Goal: Transaction & Acquisition: Register for event/course

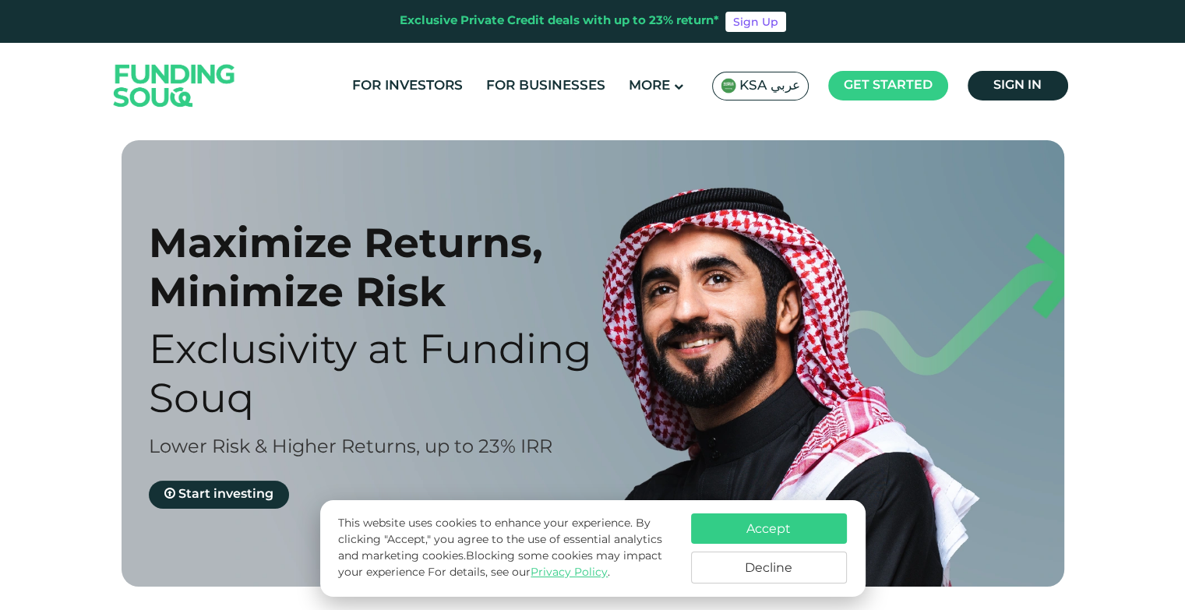
scroll to position [234, 0]
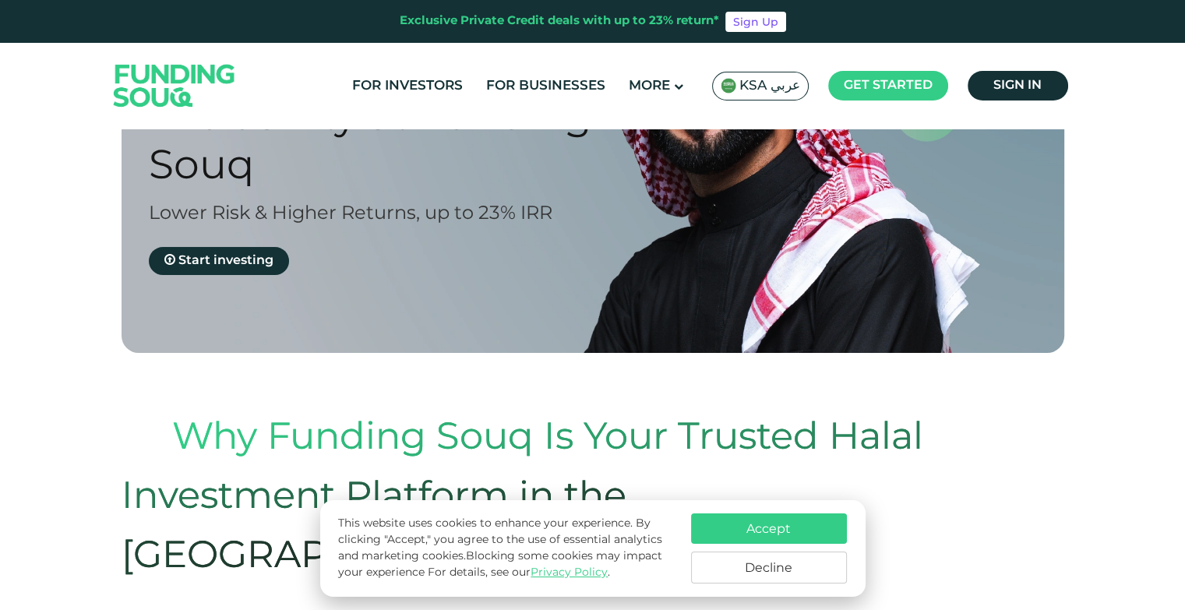
click at [807, 526] on button "Accept" at bounding box center [769, 529] width 156 height 30
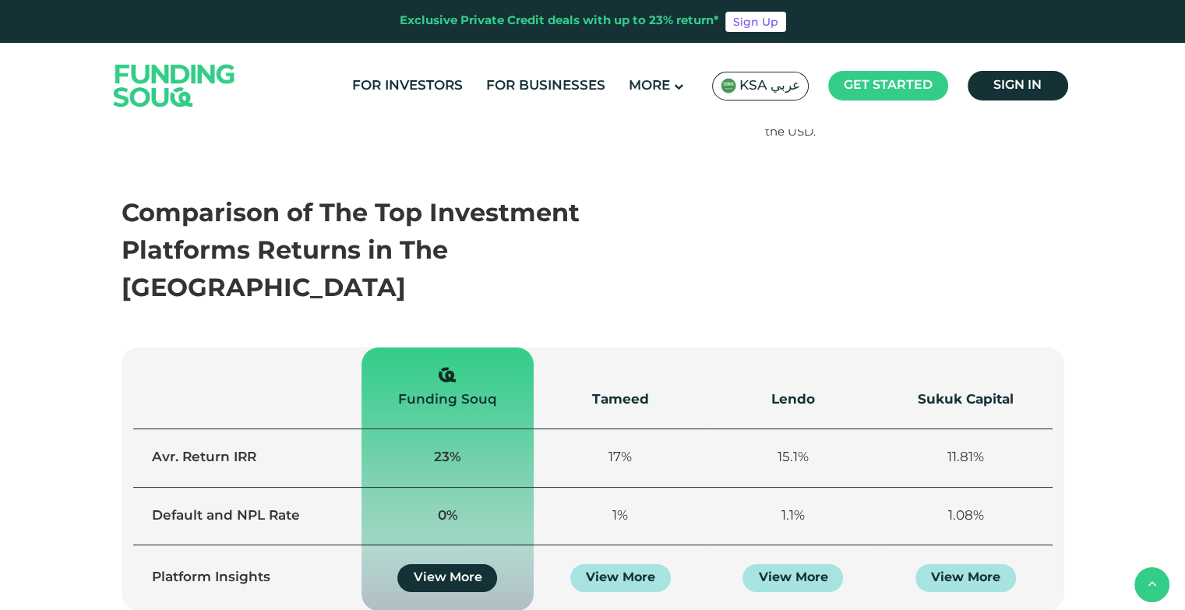
scroll to position [1169, 0]
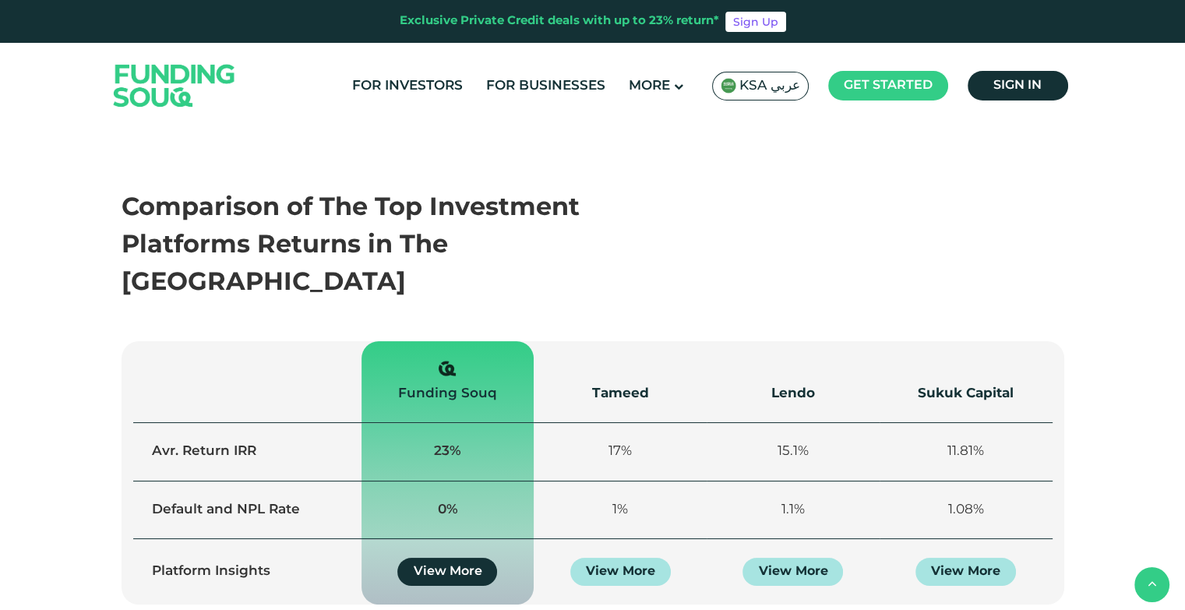
click at [633, 341] on th "Tameed" at bounding box center [620, 382] width 173 height 82
click at [627, 383] on div "Tameed" at bounding box center [621, 393] width 136 height 20
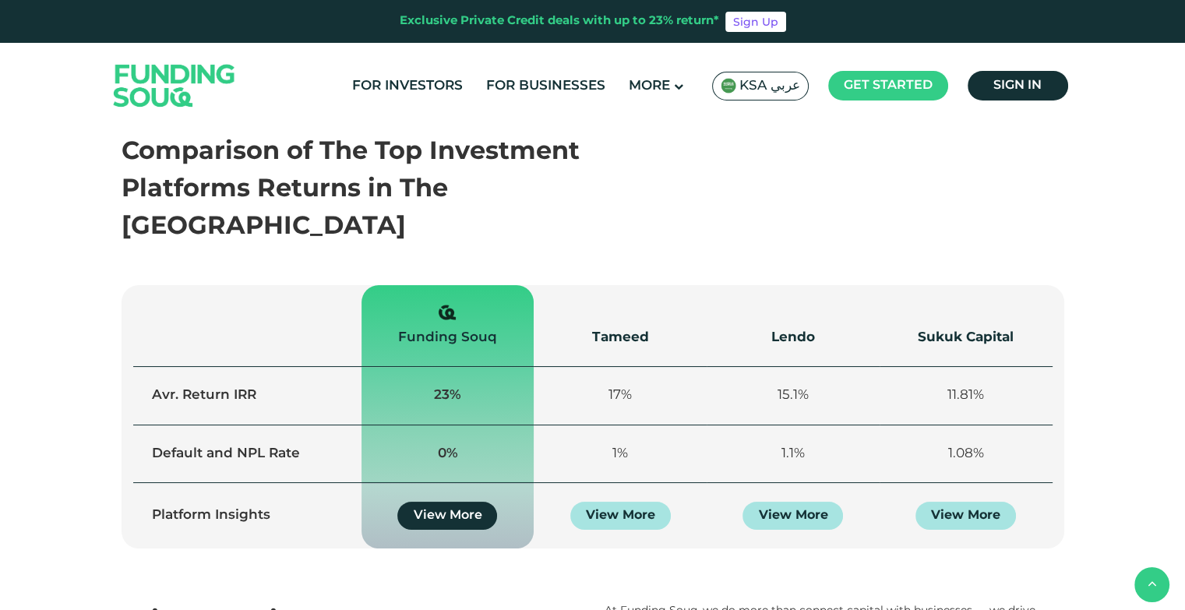
scroll to position [1325, 0]
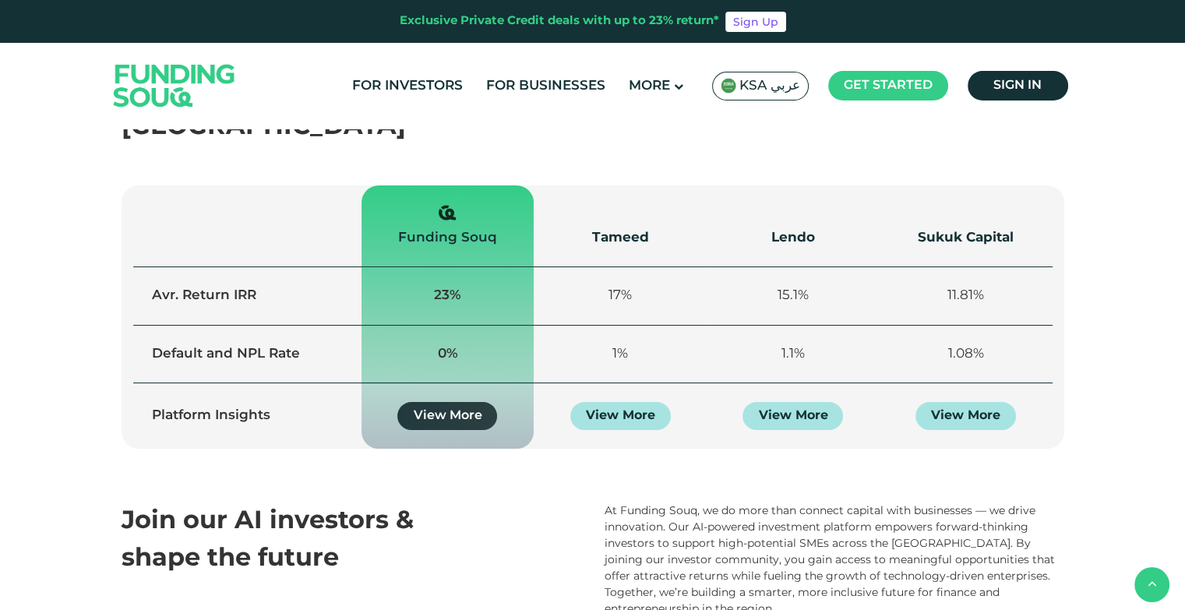
click at [446, 402] on link "View More" at bounding box center [447, 416] width 100 height 28
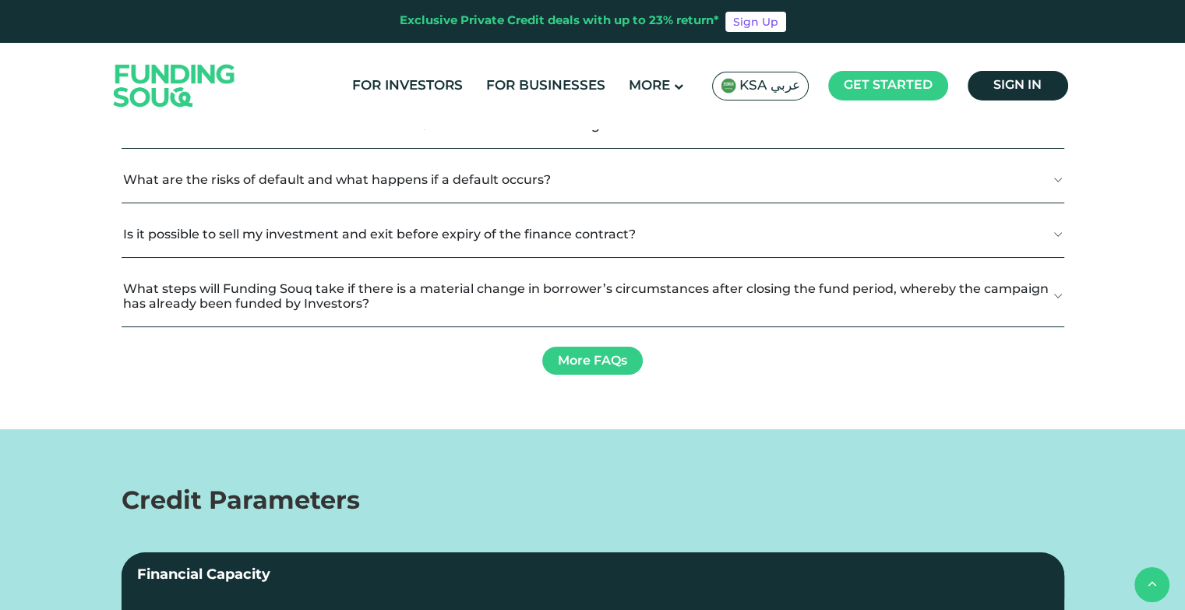
scroll to position [2182, 0]
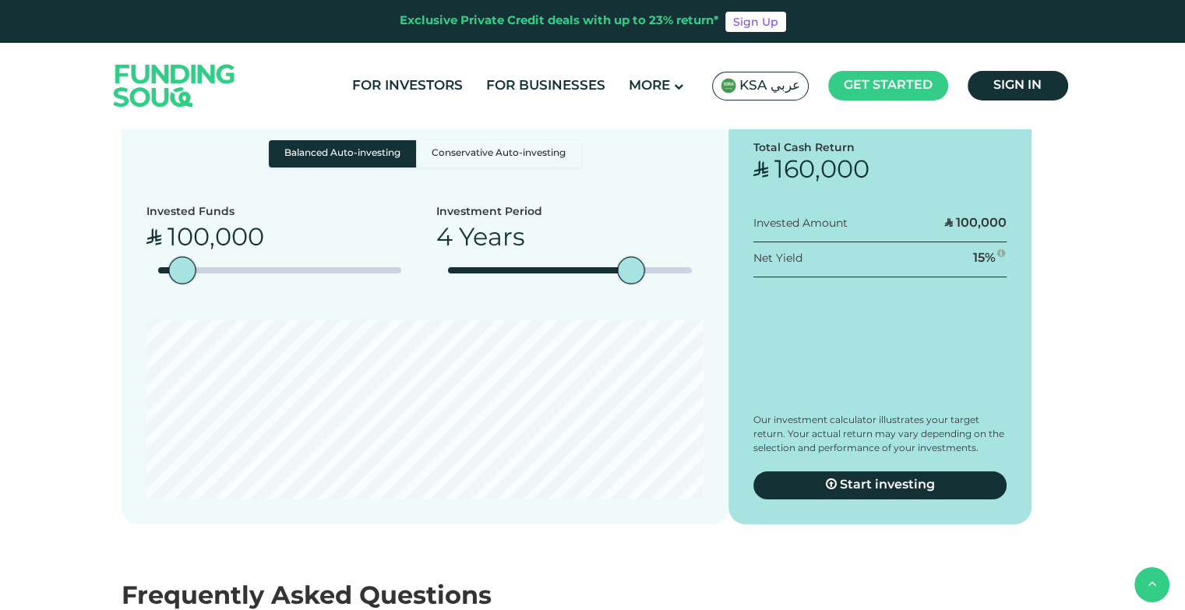
click at [603, 24] on div "Real Estate" at bounding box center [614, 14] width 104 height 20
click at [611, 286] on img at bounding box center [613, 274] width 23 height 23
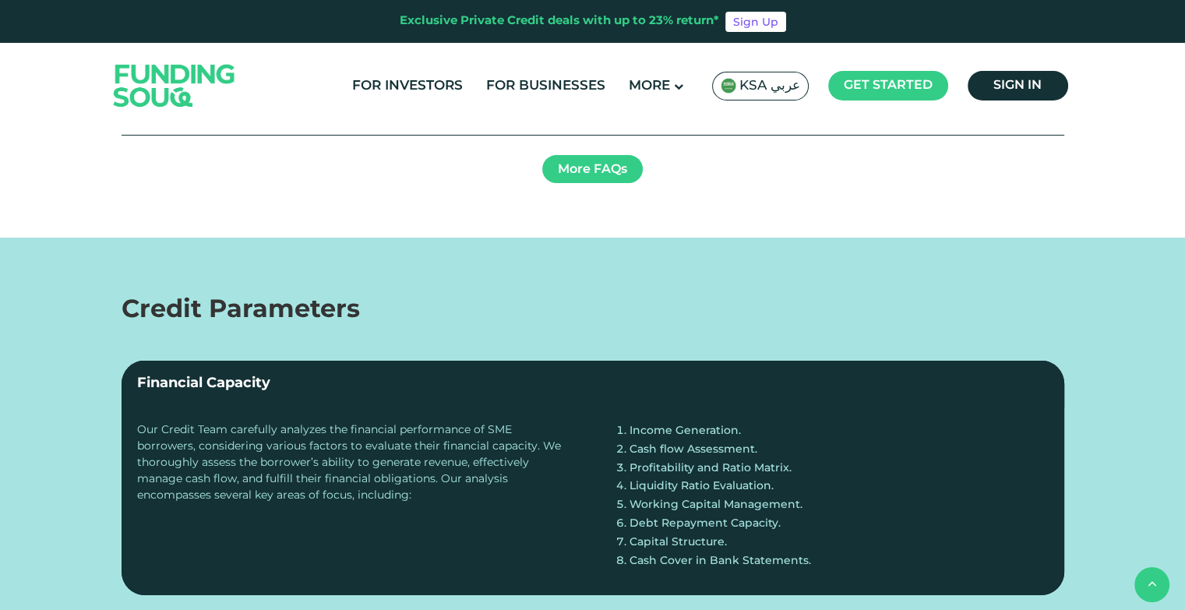
scroll to position [2728, 0]
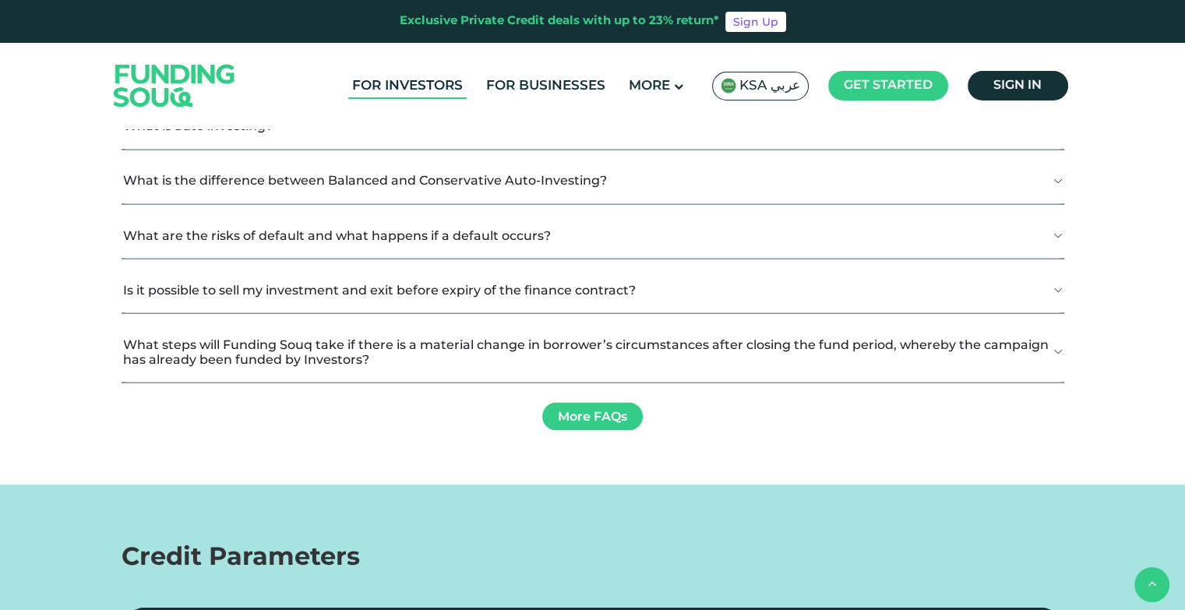
click at [416, 85] on link "For Investors" at bounding box center [407, 86] width 118 height 26
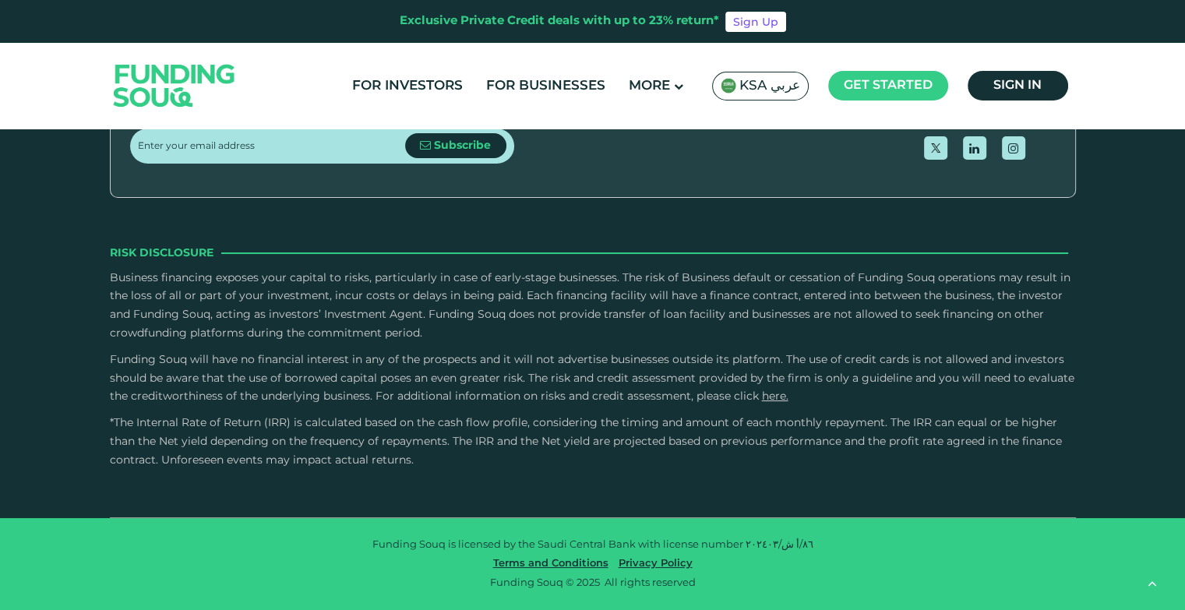
scroll to position [4965, 0]
click at [161, 77] on img at bounding box center [174, 85] width 153 height 79
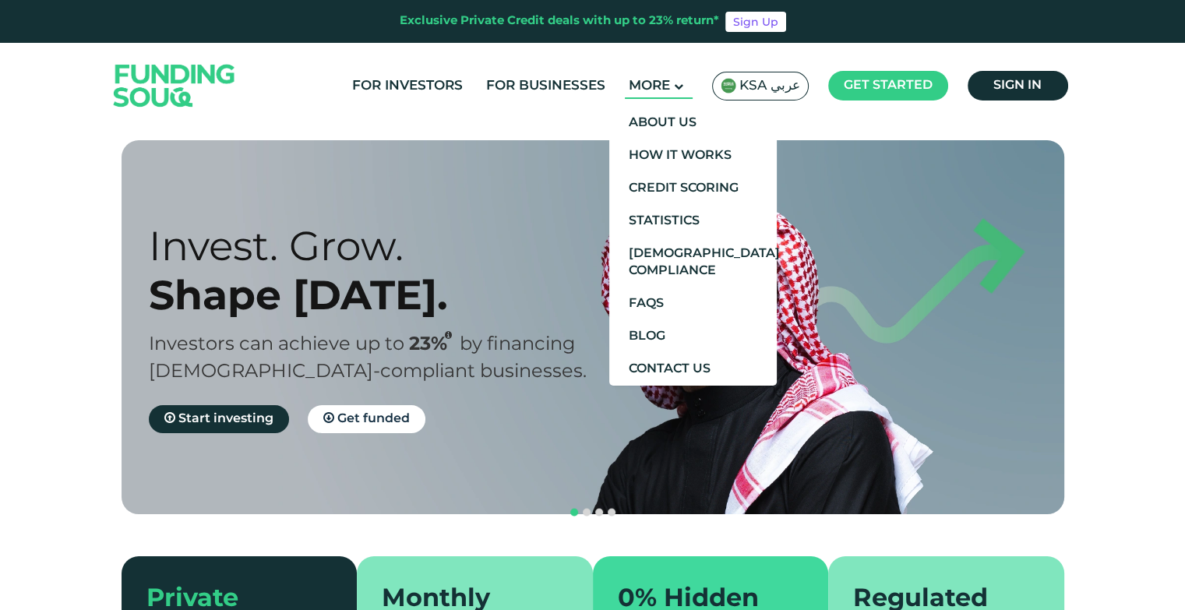
click at [683, 87] on icon at bounding box center [678, 86] width 9 height 9
click at [686, 123] on link "About Us" at bounding box center [693, 123] width 168 height 33
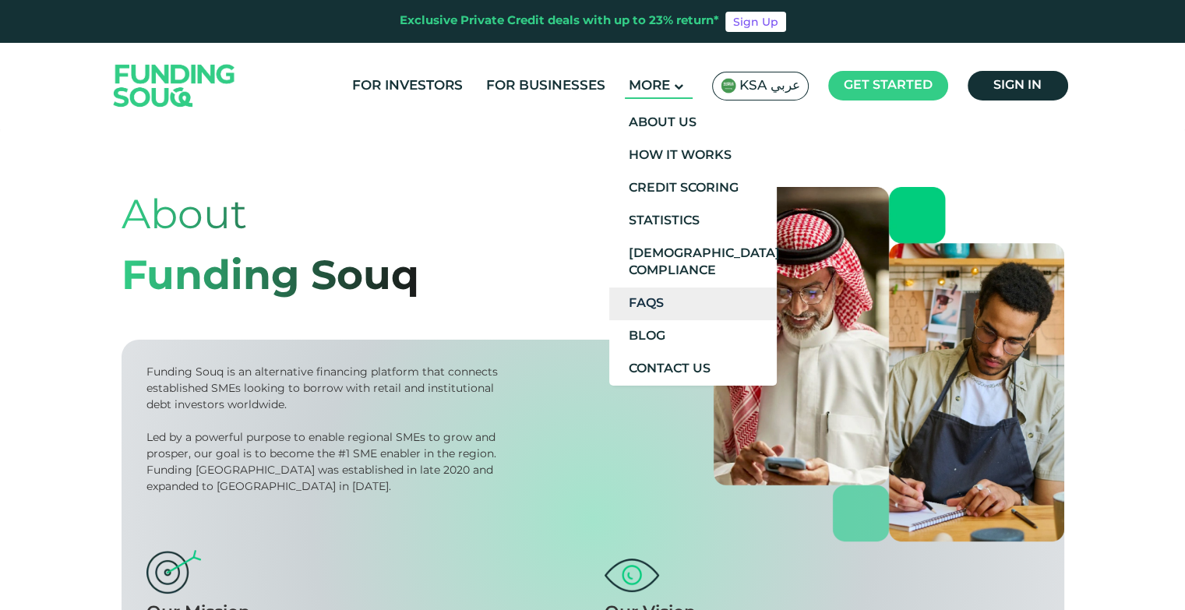
click at [660, 299] on link "FAQs" at bounding box center [693, 304] width 168 height 33
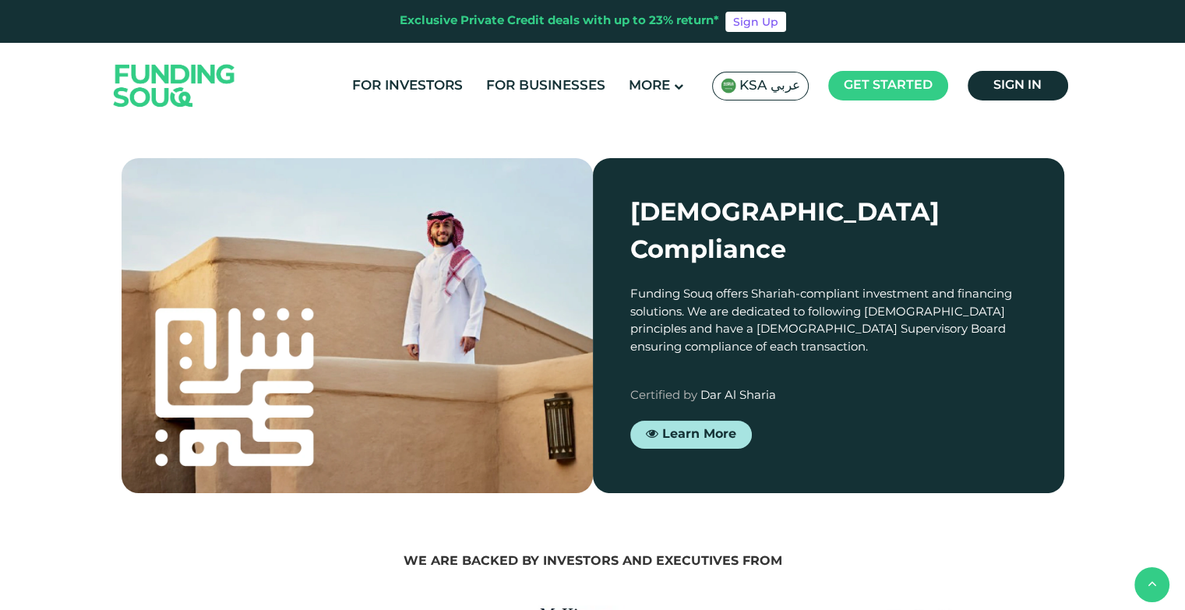
scroll to position [2338, 0]
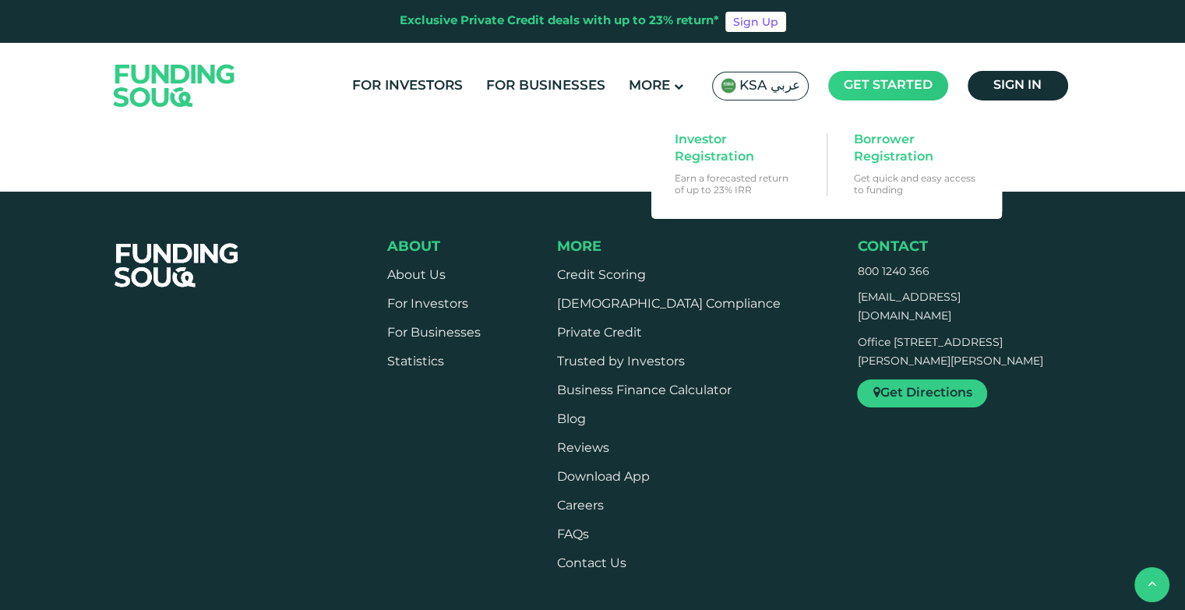
click at [890, 80] on main "Get started" at bounding box center [888, 86] width 120 height 30
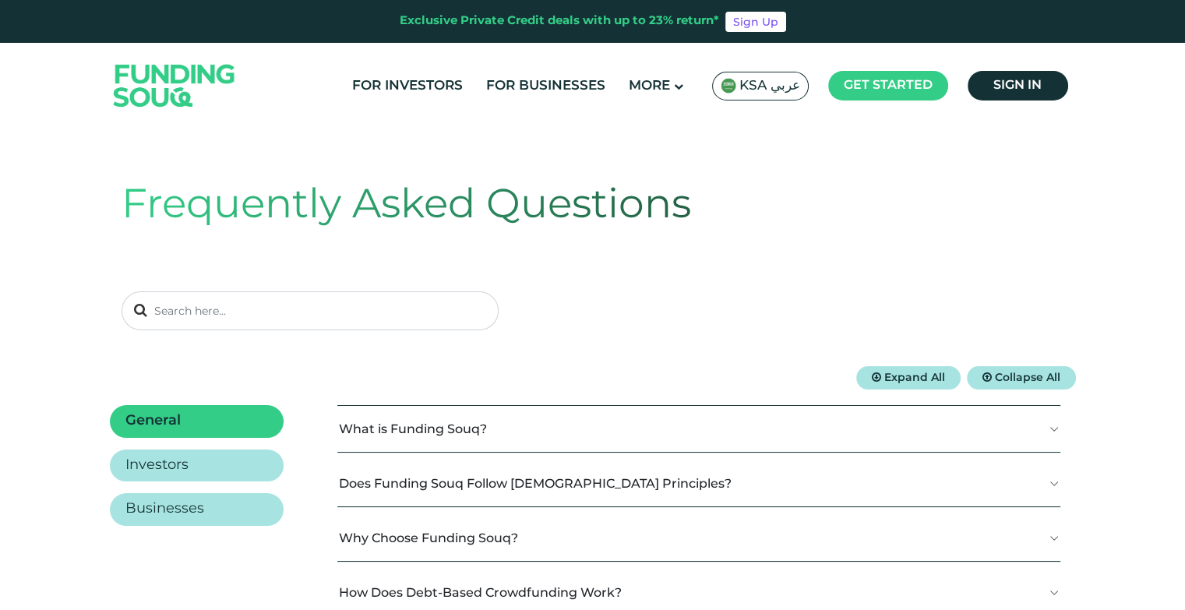
scroll to position [234, 0]
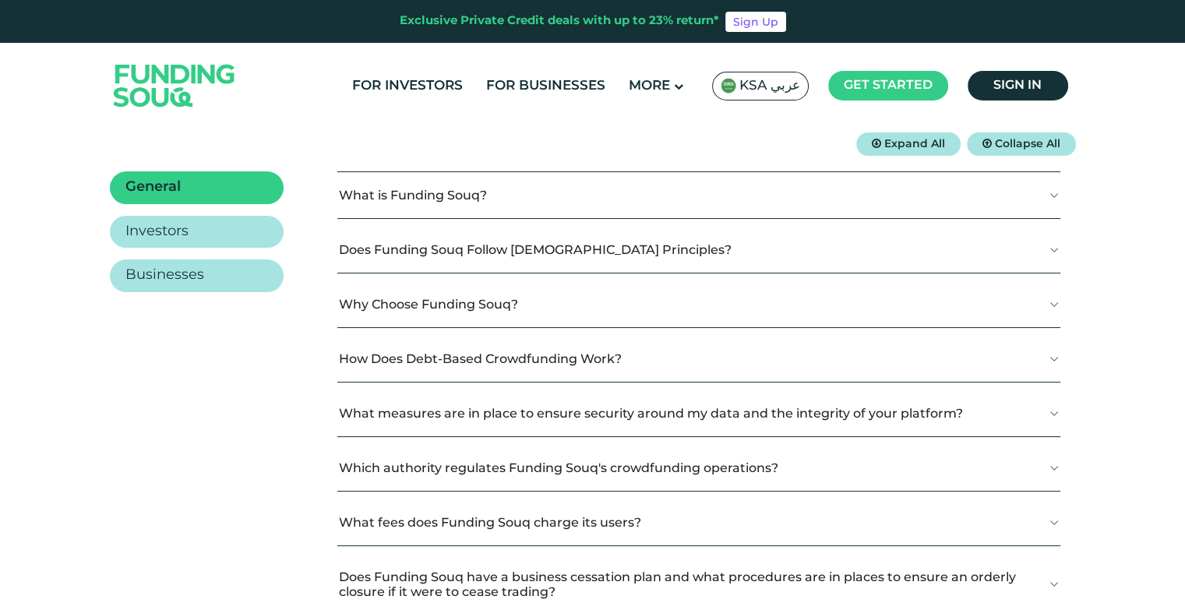
click at [677, 316] on button "Why Choose Funding Souq?" at bounding box center [698, 304] width 723 height 46
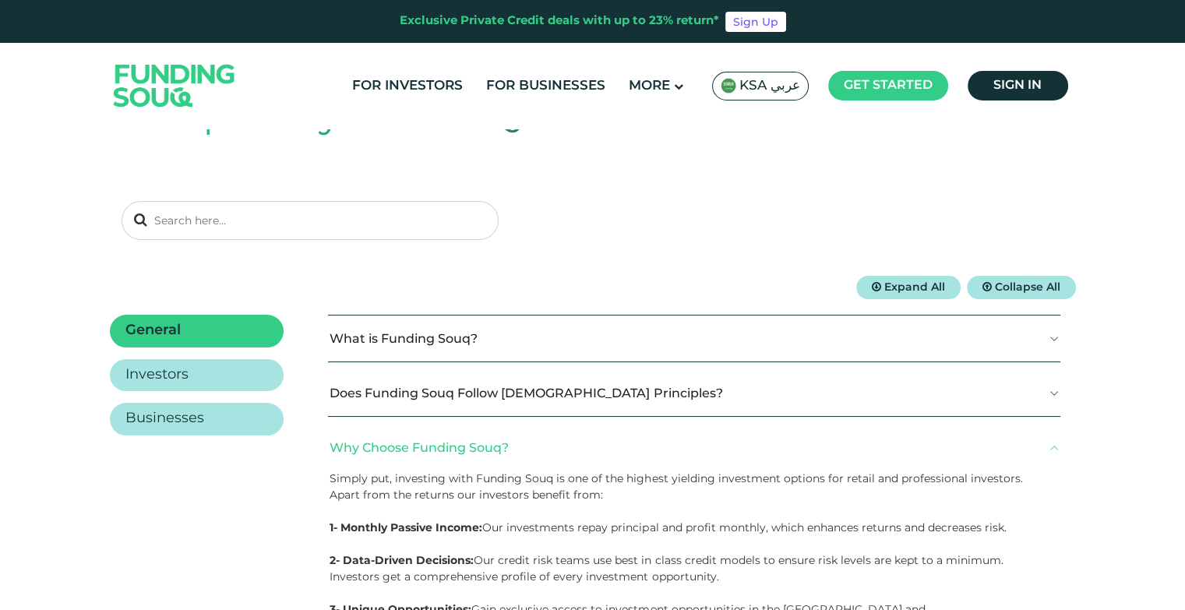
scroll to position [0, 0]
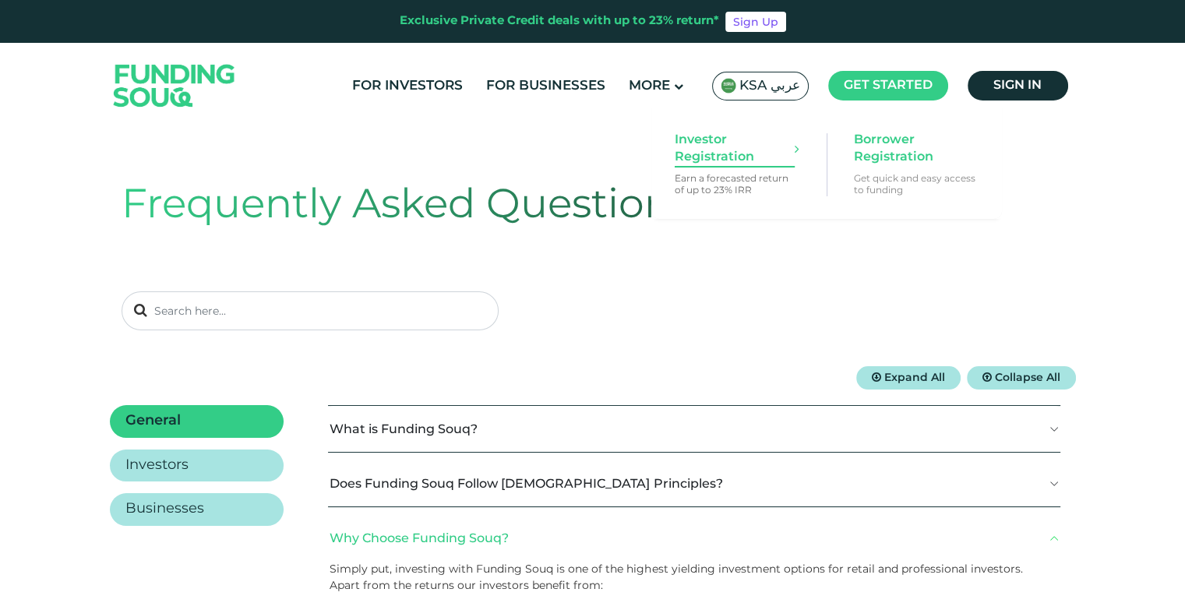
click at [724, 151] on span "Investor Registration" at bounding box center [735, 149] width 120 height 34
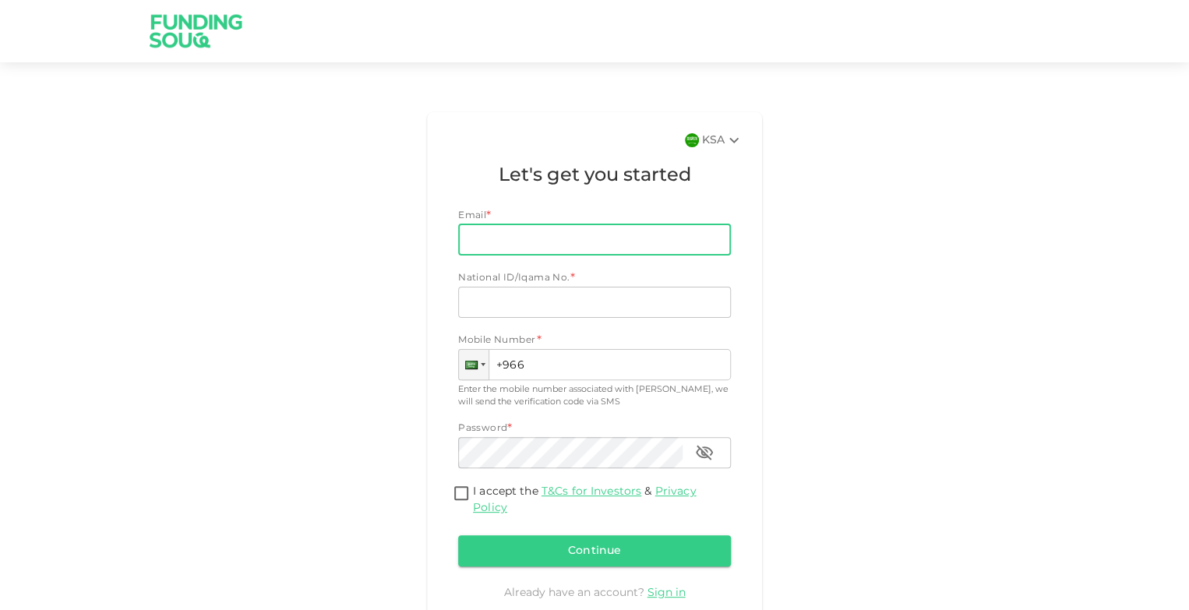
click at [546, 232] on input "Email" at bounding box center [586, 239] width 256 height 31
type input "sa_acca@hotmail.com"
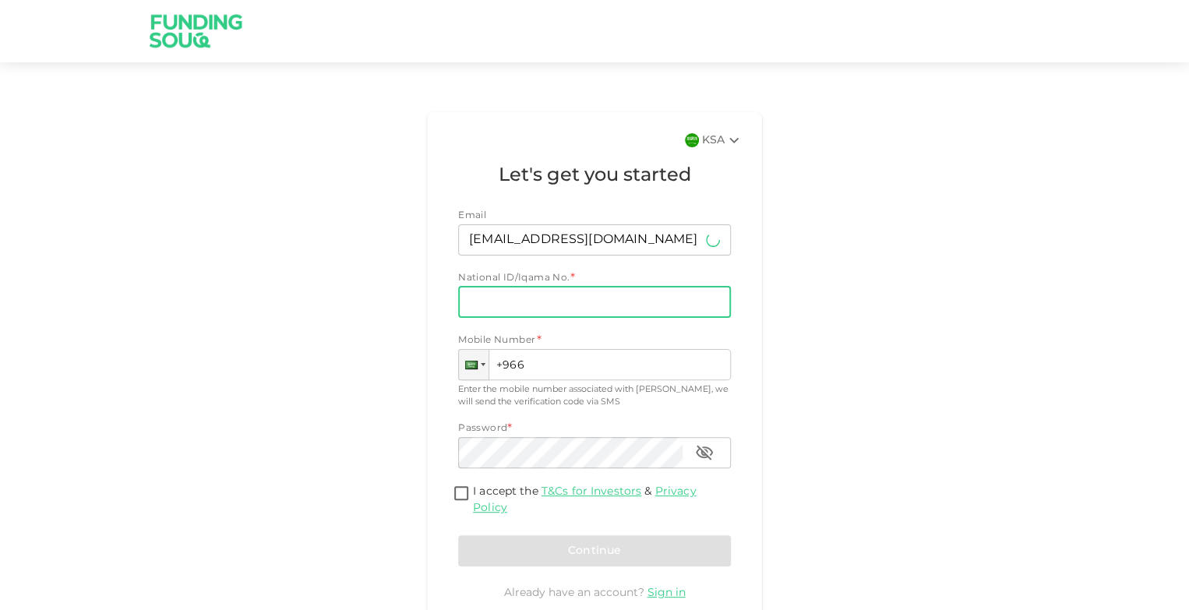
click at [551, 305] on input "National ID/Iqama No." at bounding box center [594, 302] width 273 height 31
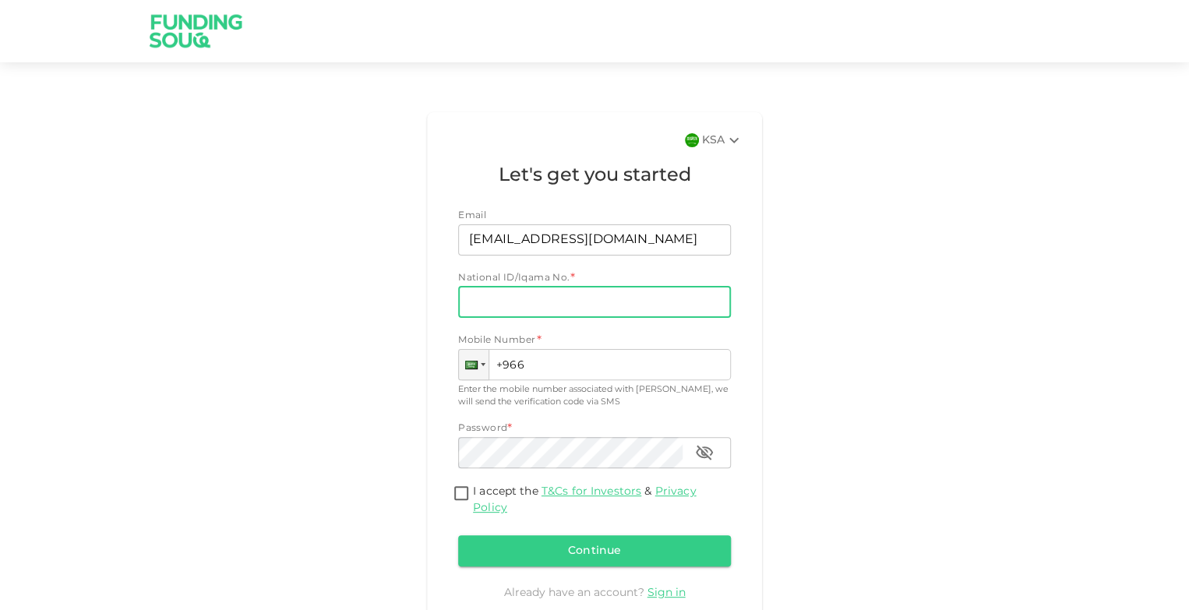
type input "2567695107"
click at [563, 369] on input "+966" at bounding box center [594, 364] width 273 height 31
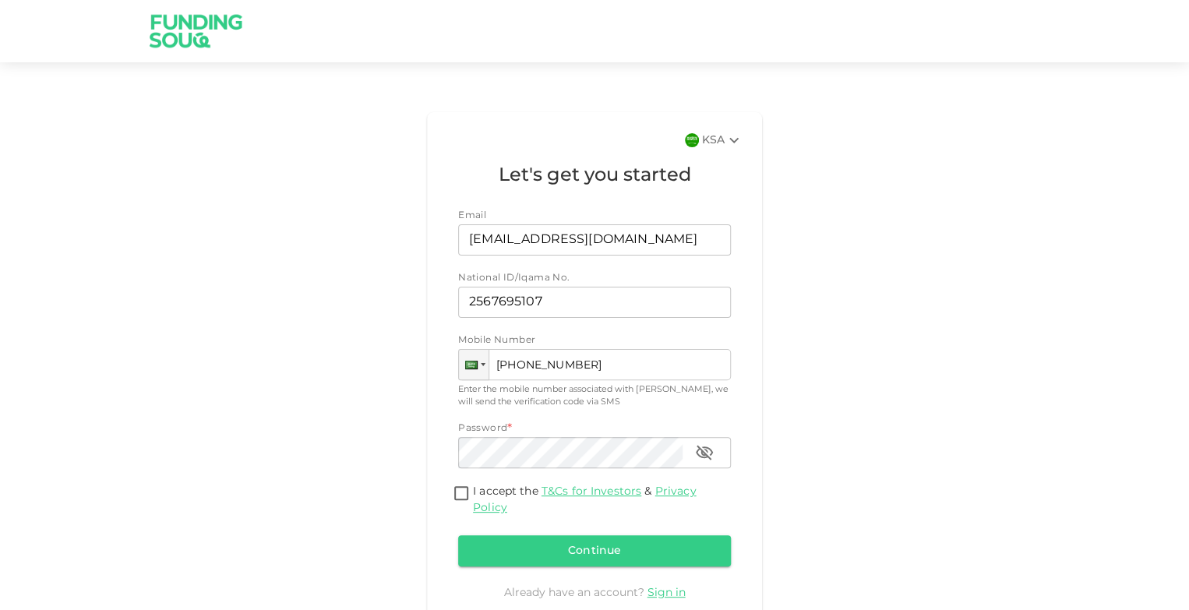
type input "+966 531 846 277"
click at [460, 492] on input "I accept the T&Cs for Investors & Privacy Policy" at bounding box center [461, 494] width 23 height 21
checkbox input "true"
click at [542, 539] on button "Continue" at bounding box center [594, 550] width 273 height 31
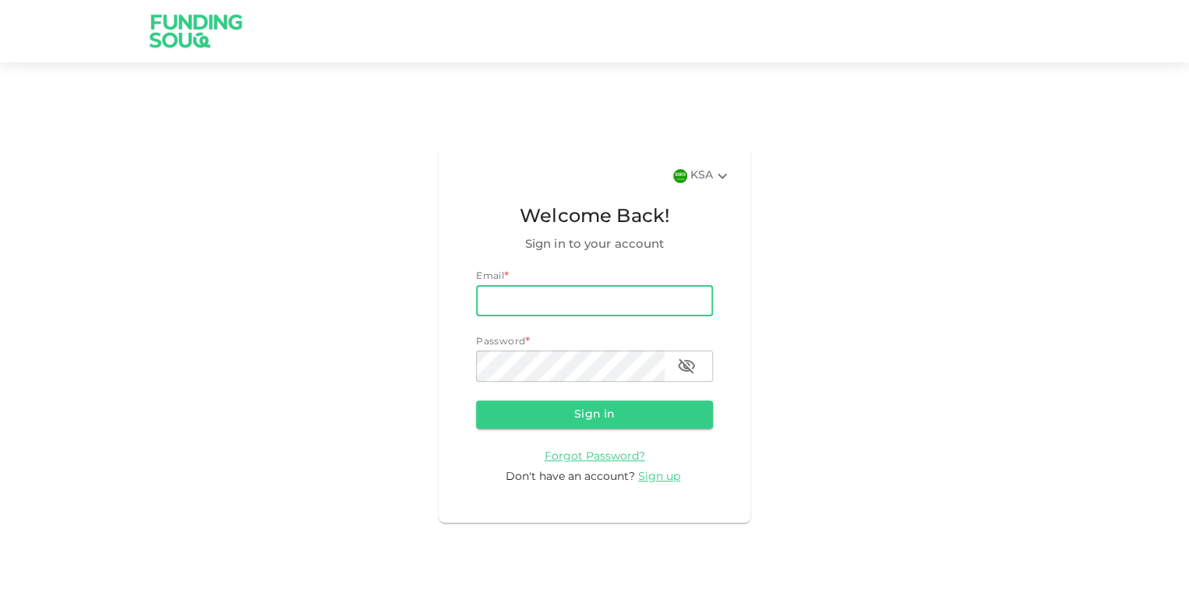
click at [581, 302] on input "email" at bounding box center [594, 300] width 237 height 31
type input "[EMAIL_ADDRESS][DOMAIN_NAME]"
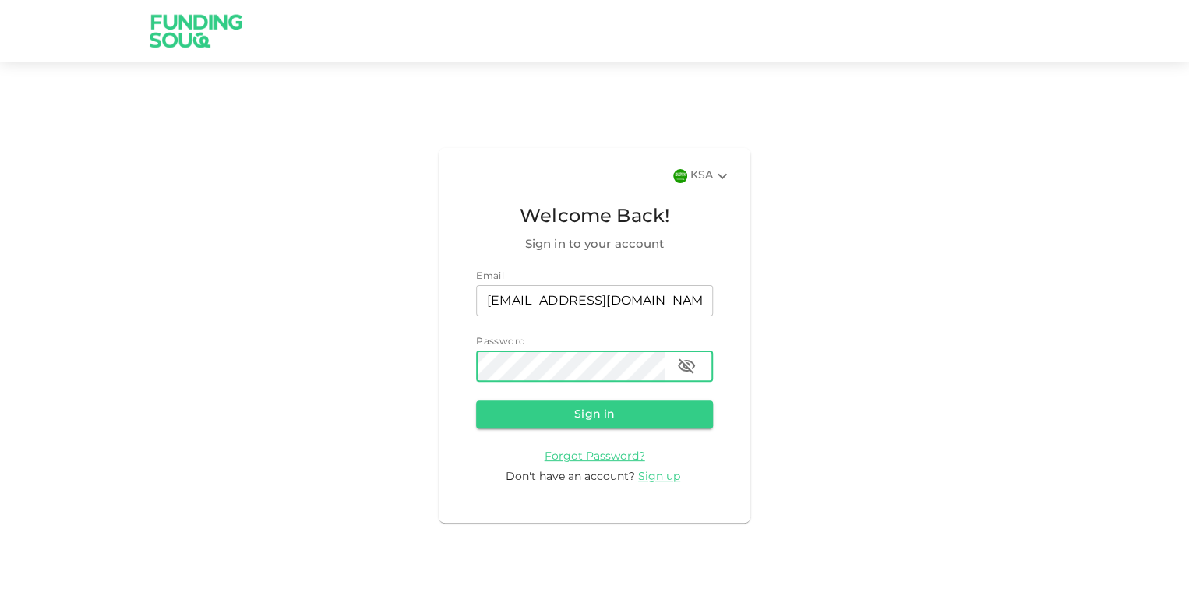
click at [476, 401] on button "Sign in" at bounding box center [594, 415] width 237 height 28
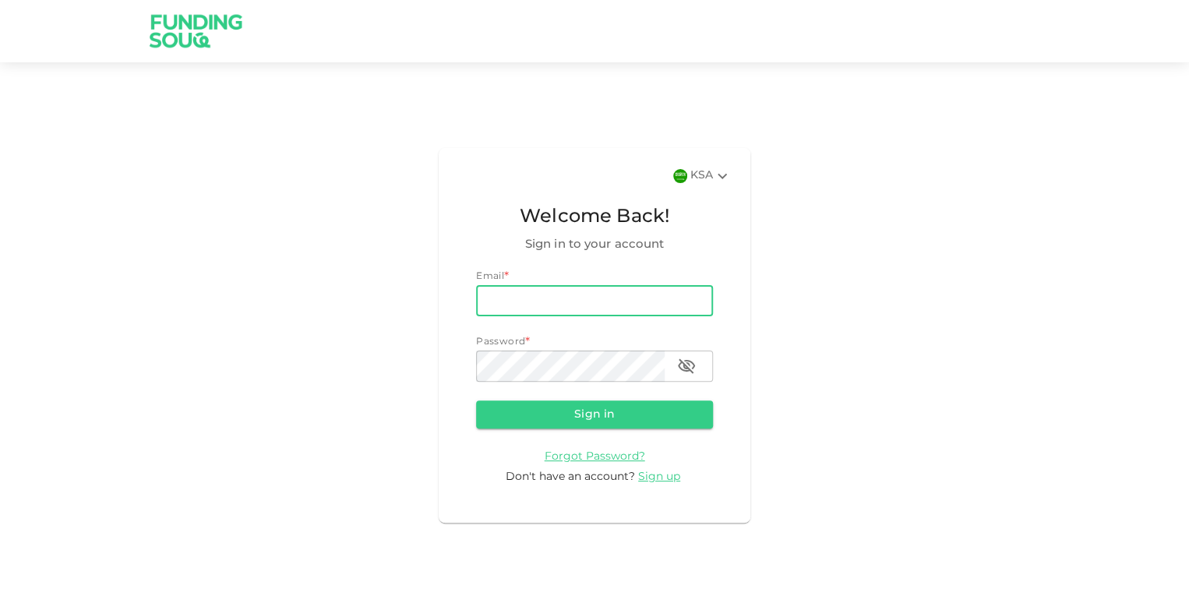
click at [549, 299] on input "email" at bounding box center [594, 300] width 237 height 31
type input "sa_acca@hotmail.com"
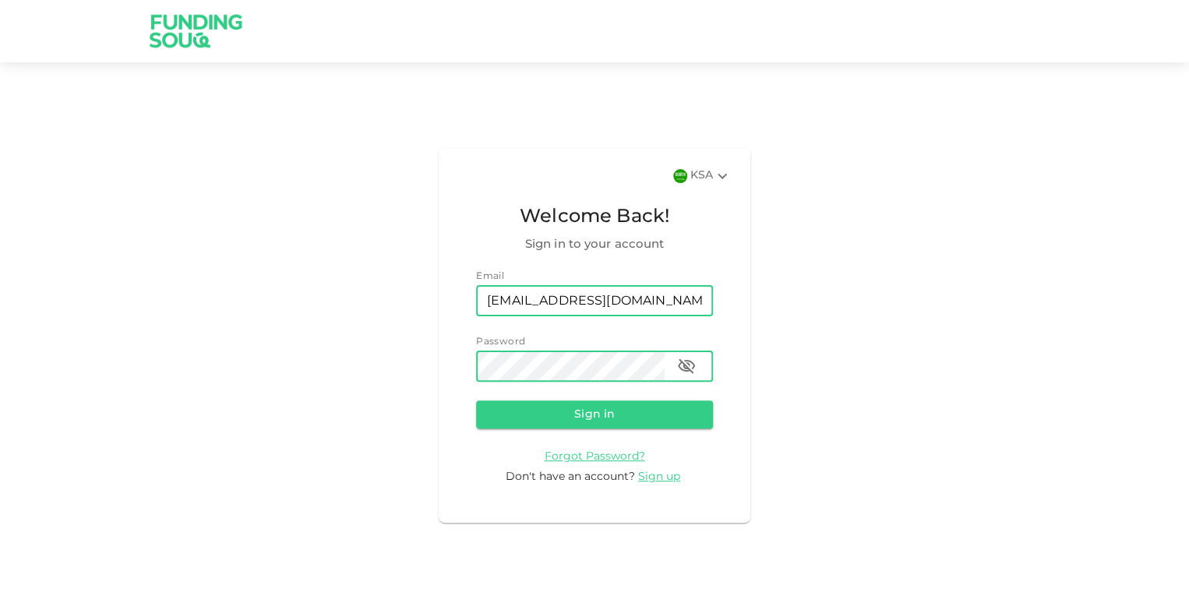
click at [476, 401] on button "Sign in" at bounding box center [594, 415] width 237 height 28
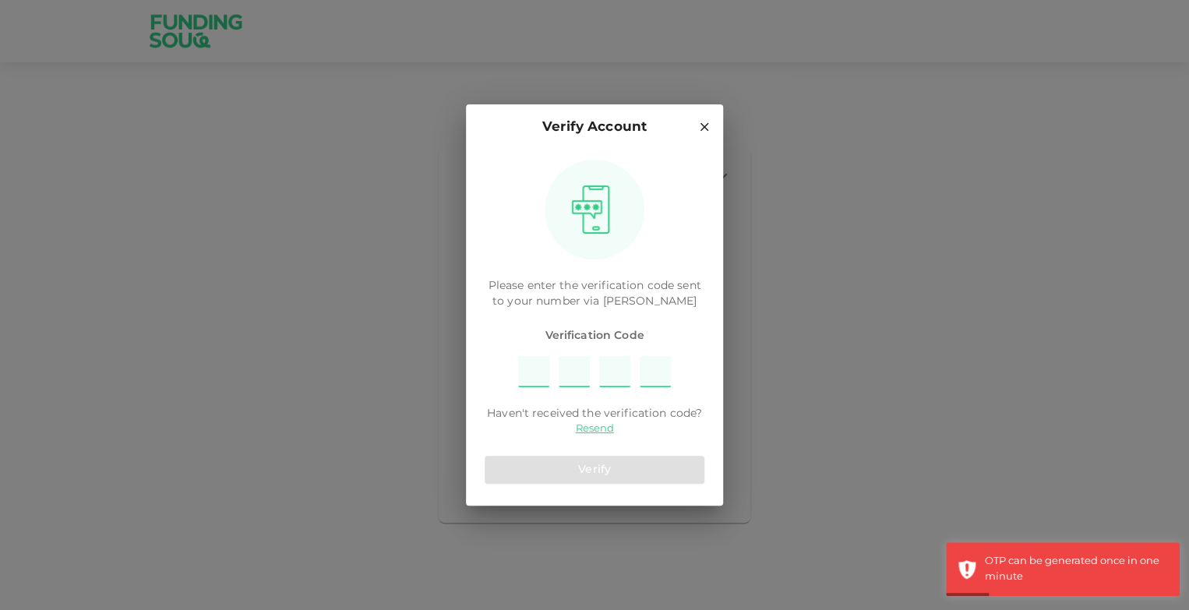
type input "5"
type input "4"
type input "9"
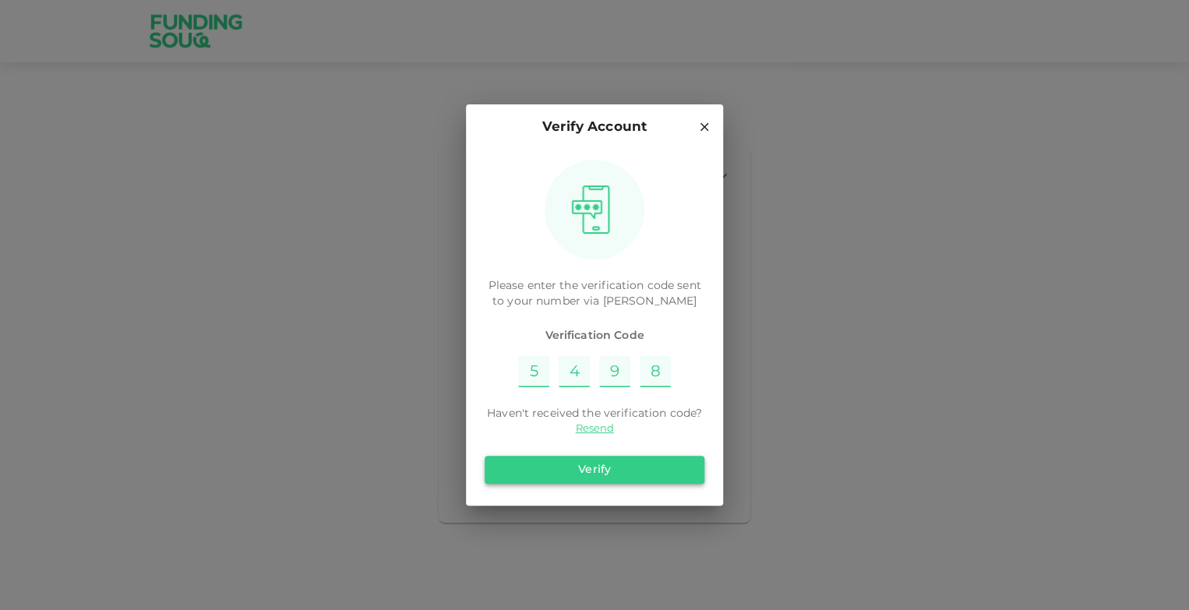
type input "8"
click at [597, 476] on button "Verify" at bounding box center [595, 470] width 220 height 28
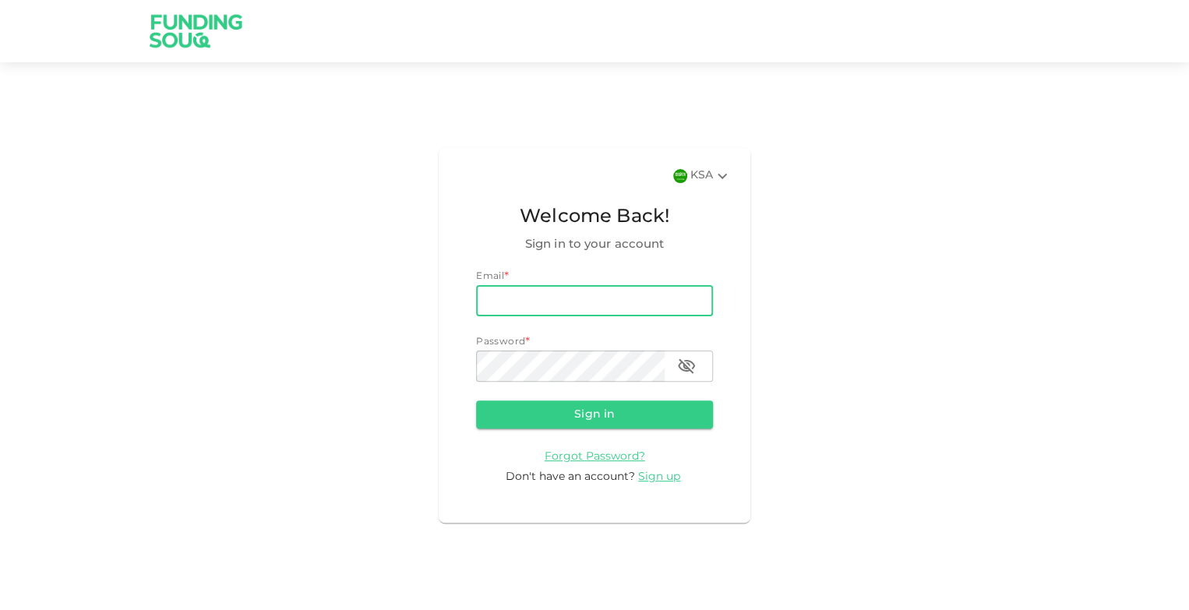
click at [549, 291] on input "email" at bounding box center [594, 300] width 237 height 31
type input "[EMAIL_ADDRESS][DOMAIN_NAME]"
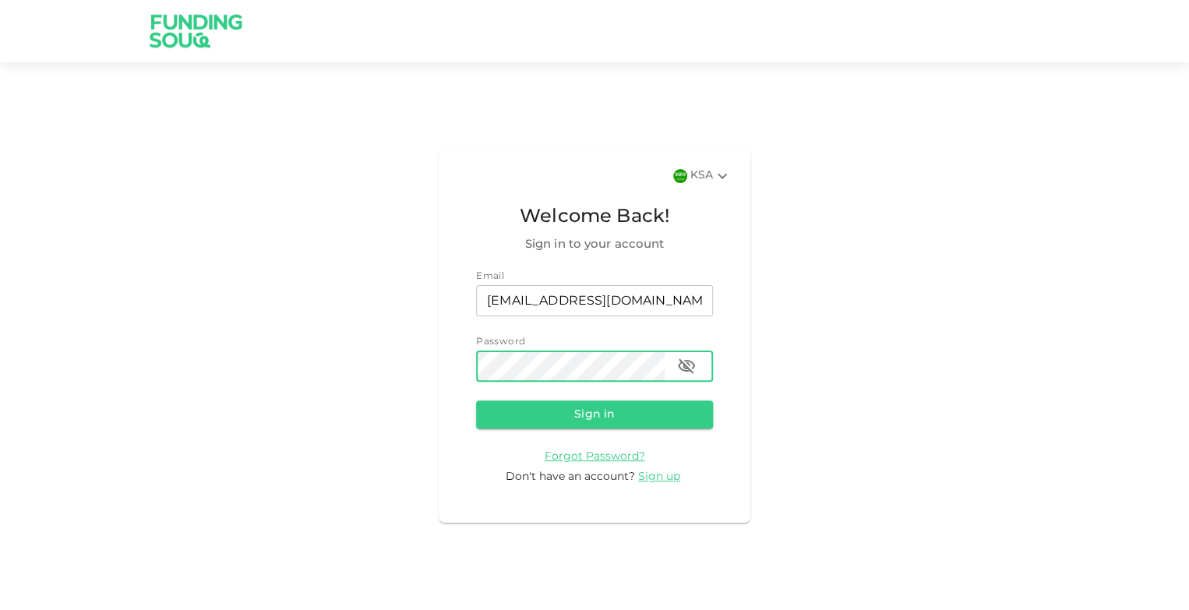
click at [476, 401] on button "Sign in" at bounding box center [594, 415] width 237 height 28
